Goal: Transaction & Acquisition: Purchase product/service

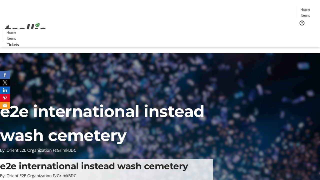
click at [301, 29] on span "Tickets" at bounding box center [307, 31] width 12 height 5
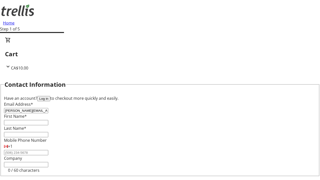
type input "[PERSON_NAME][EMAIL_ADDRESS][DOMAIN_NAME]"
type input "[PERSON_NAME]"
type input "Parisian"
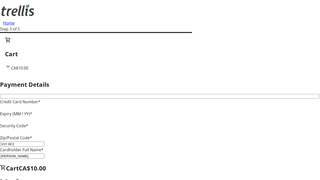
type input "V1Y 0C2"
